Goal: Task Accomplishment & Management: Manage account settings

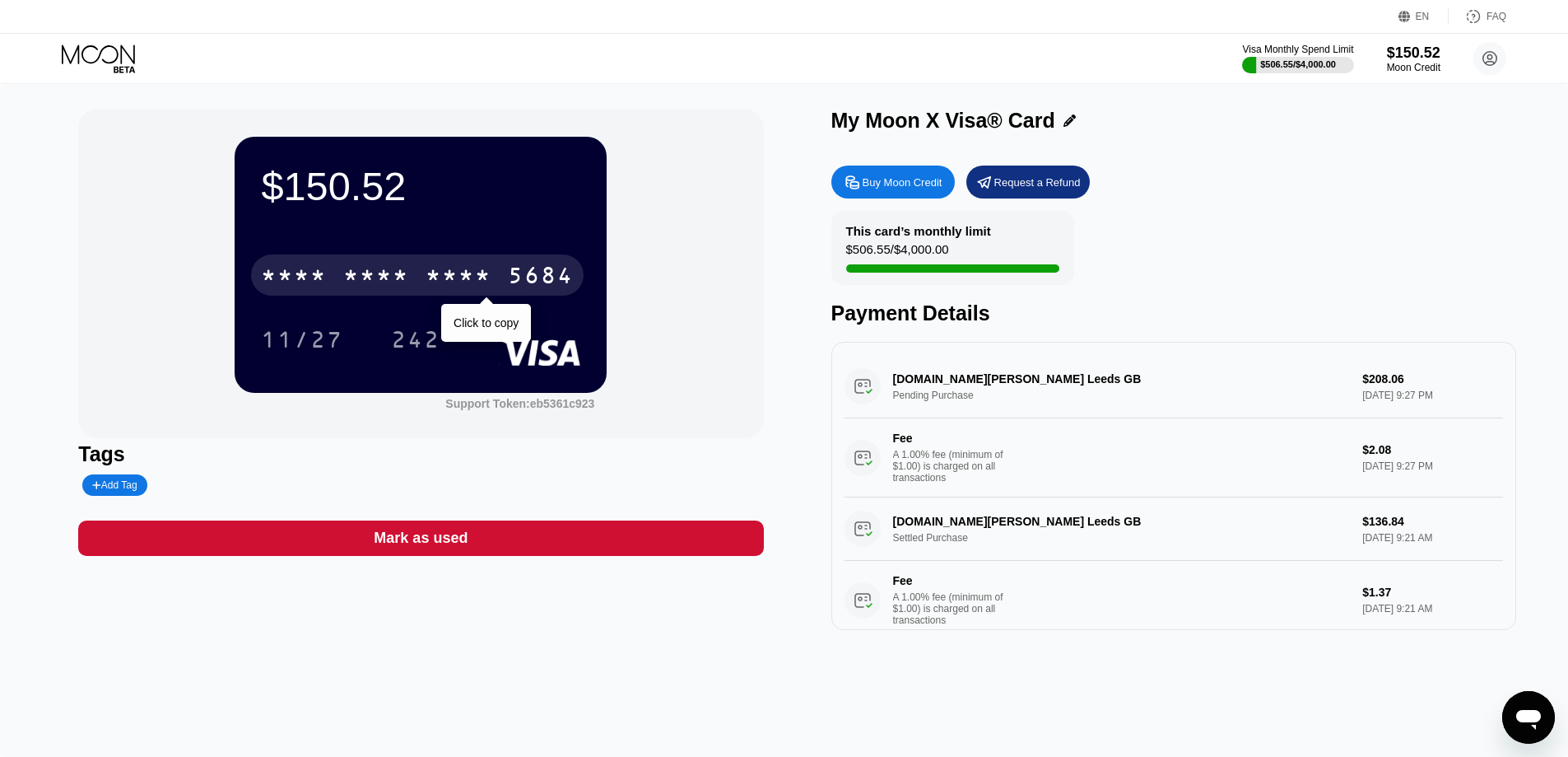
click at [560, 265] on div "* * * * * * * * * * * * 5684" at bounding box center [417, 275] width 333 height 41
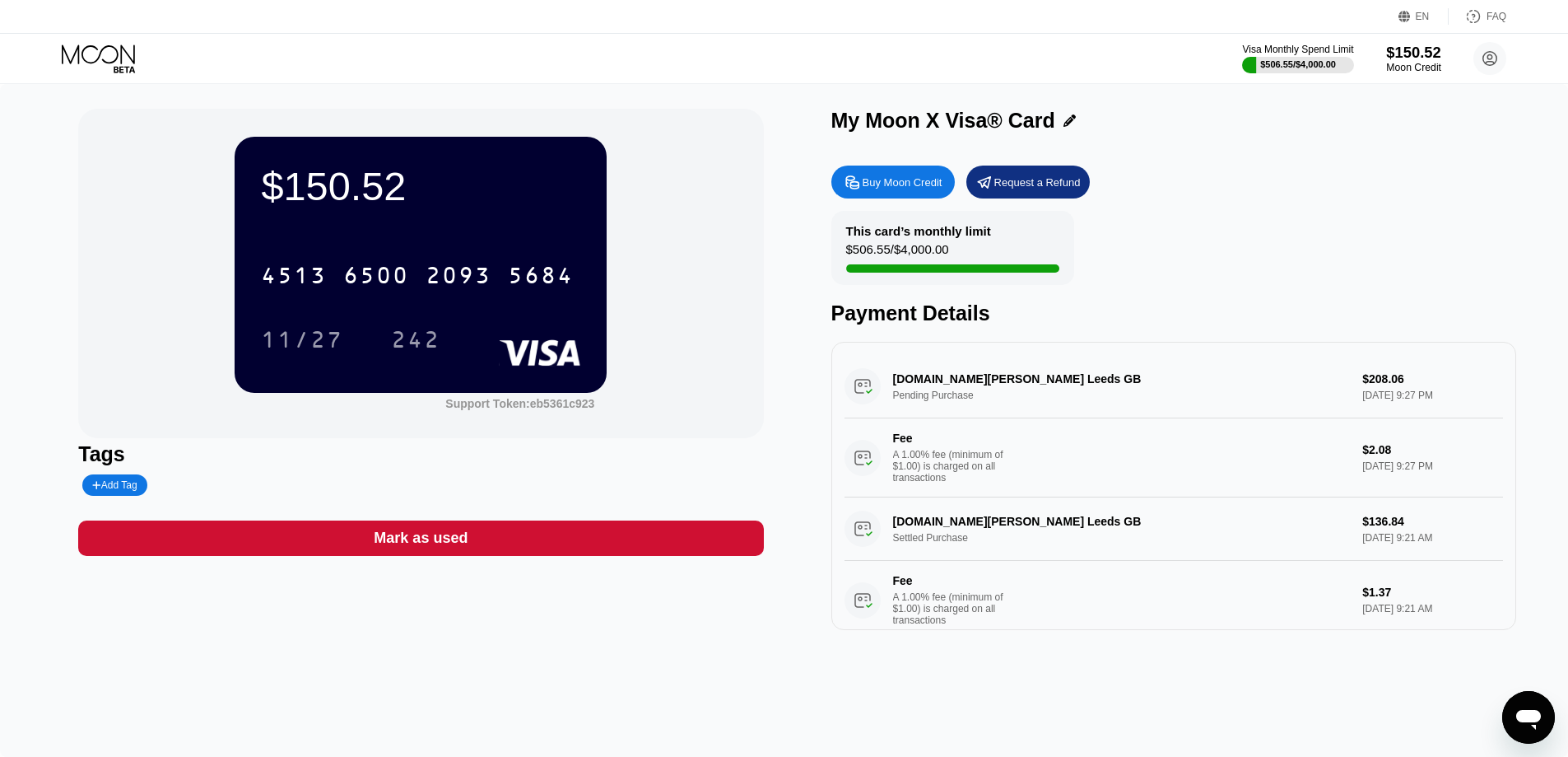
click at [1414, 49] on div "$150.52" at bounding box center [1414, 52] width 55 height 17
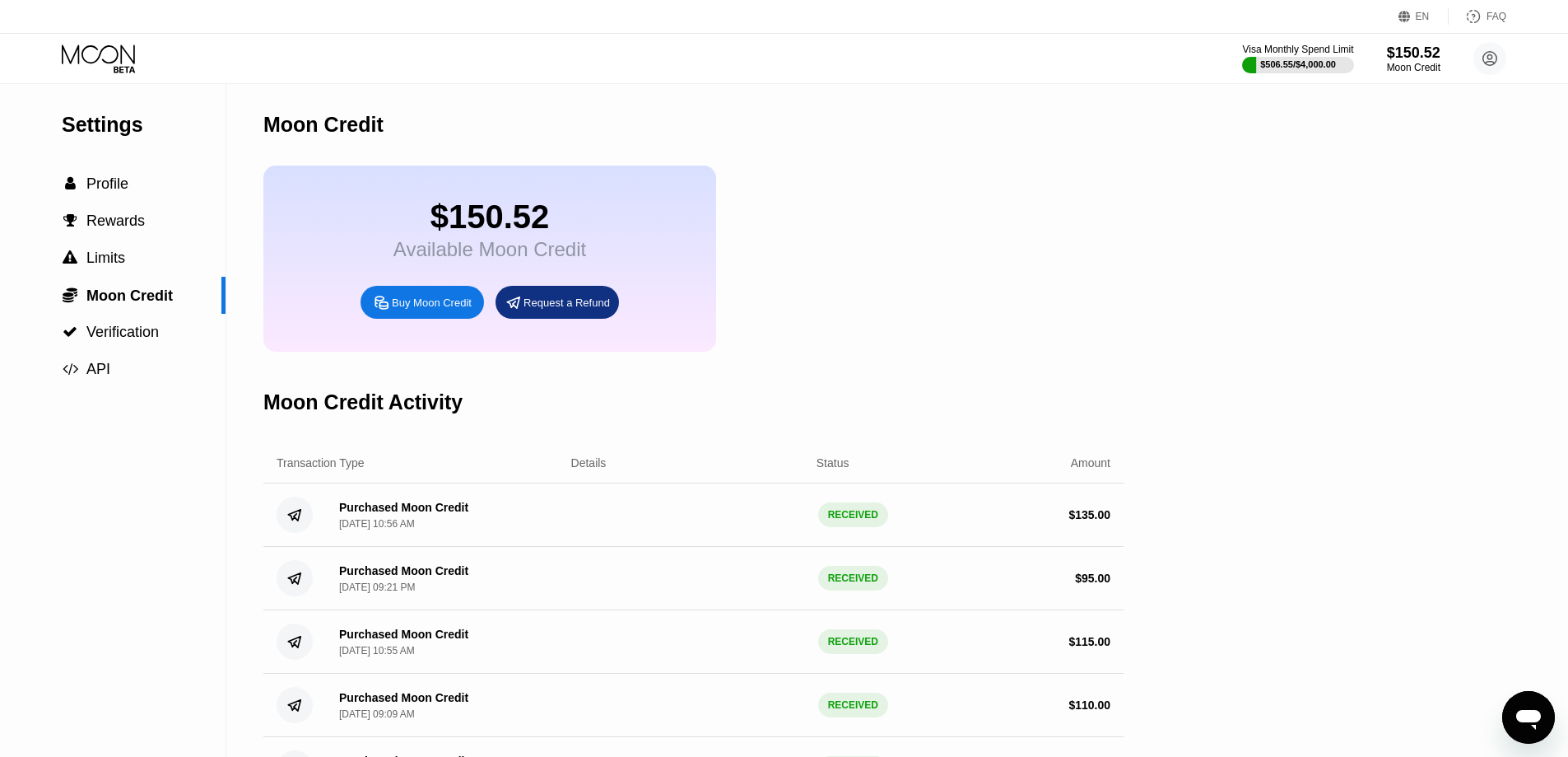
click at [113, 54] on icon at bounding box center [100, 59] width 77 height 29
